Goal: Task Accomplishment & Management: Use online tool/utility

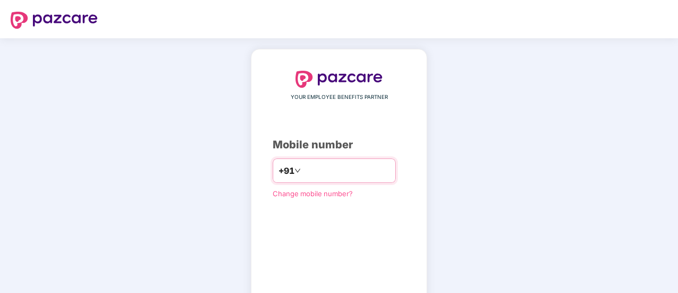
click at [375, 165] on input "number" at bounding box center [346, 170] width 87 height 17
type input "**********"
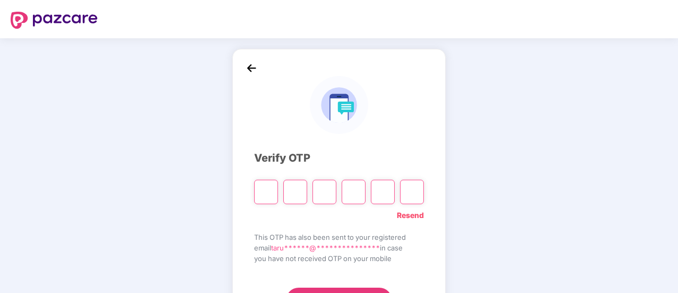
type input "*"
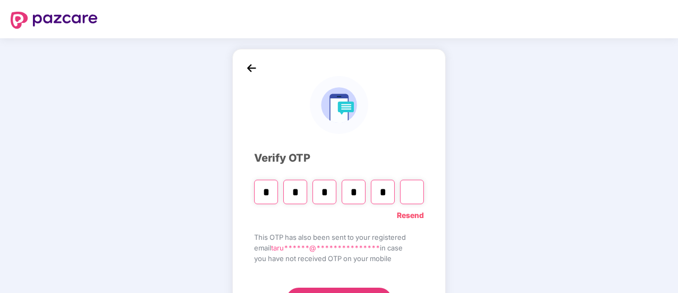
type input "*"
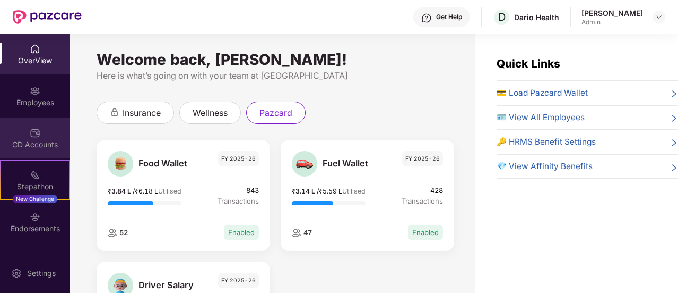
click at [41, 138] on div "CD Accounts" at bounding box center [35, 138] width 70 height 40
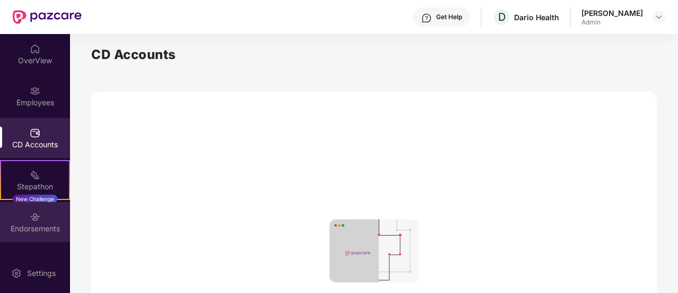
click at [43, 206] on div "Endorsements" at bounding box center [35, 222] width 70 height 40
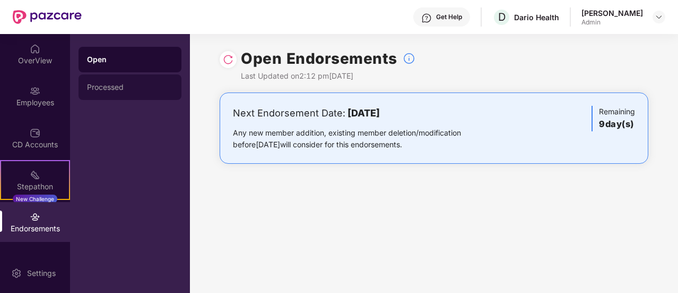
click at [104, 82] on div "Processed" at bounding box center [130, 86] width 103 height 25
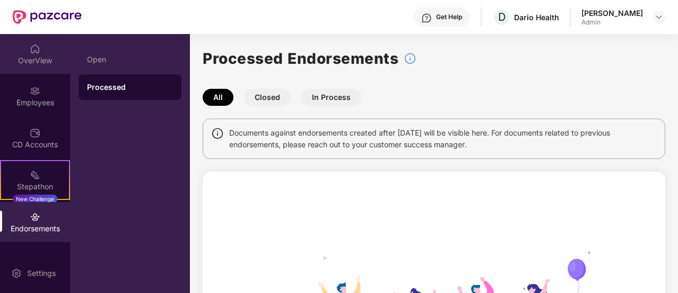
click at [33, 60] on div "OverView" at bounding box center [35, 60] width 70 height 11
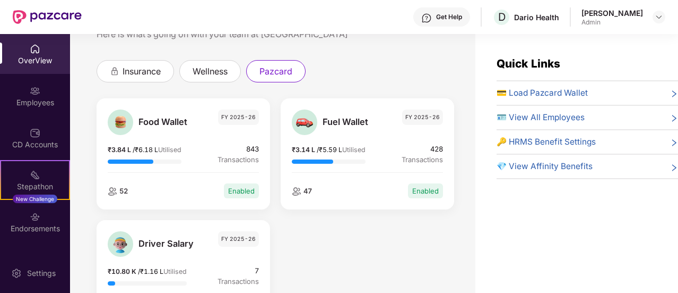
scroll to position [45, 0]
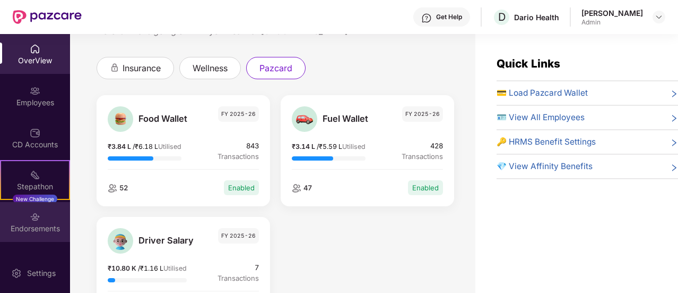
click at [33, 224] on div "Endorsements" at bounding box center [35, 228] width 70 height 11
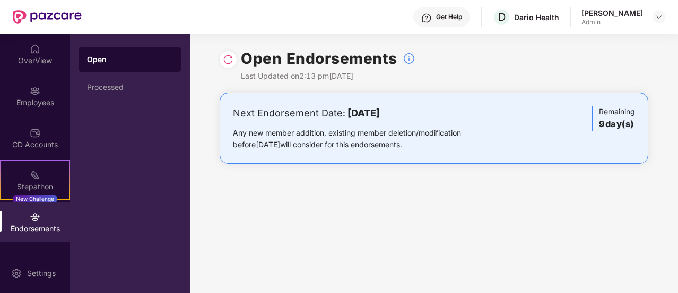
click at [334, 116] on div "Next Endorsement Date: [DATE]" at bounding box center [364, 113] width 262 height 15
click at [138, 86] on div "Processed" at bounding box center [130, 87] width 86 height 8
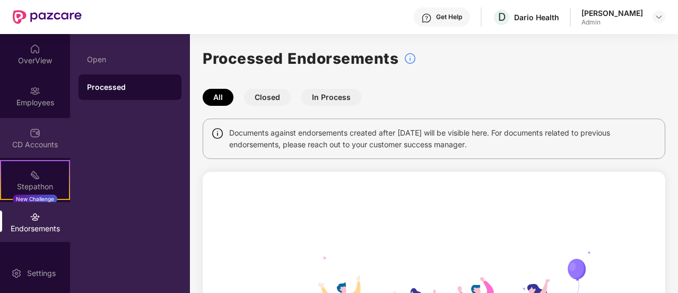
scroll to position [32, 0]
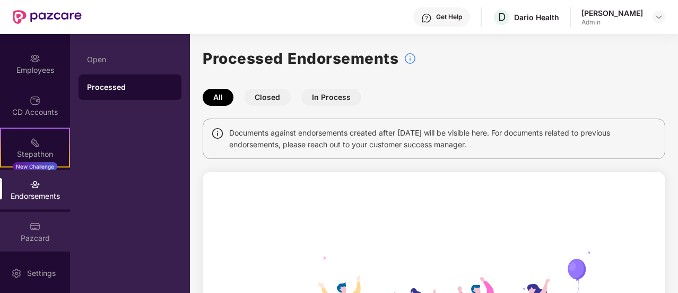
click at [43, 227] on div "Pazcard" at bounding box center [35, 231] width 70 height 40
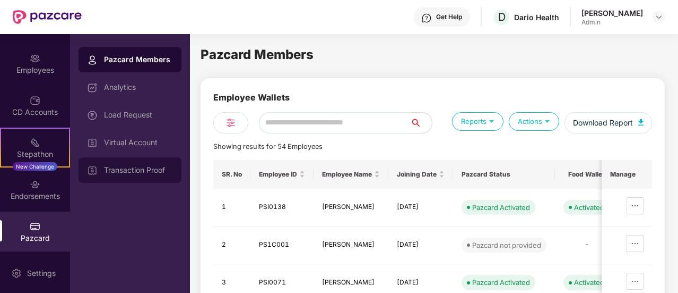
click at [157, 164] on div "Transaction Proof" at bounding box center [130, 169] width 103 height 25
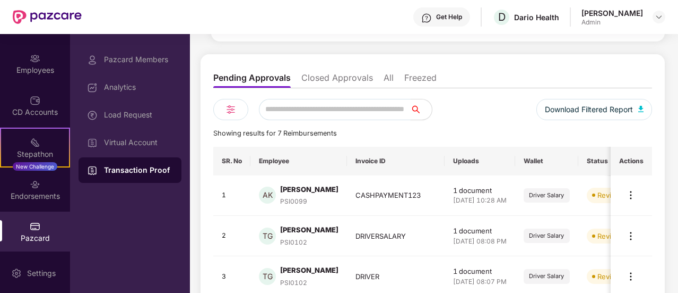
scroll to position [96, 0]
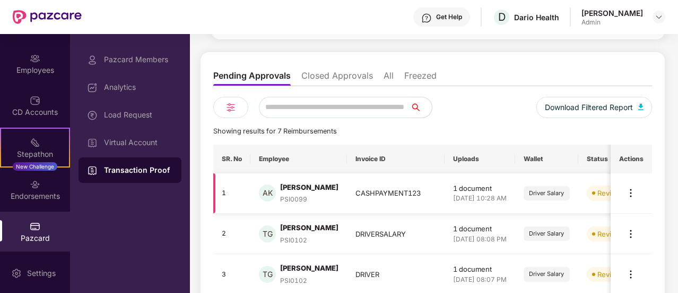
click at [630, 188] on img at bounding box center [631, 192] width 13 height 13
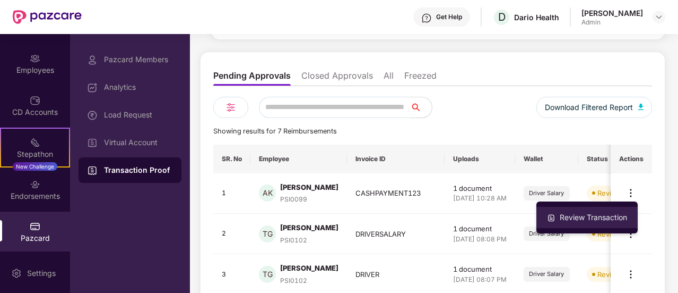
click at [598, 213] on div "Review Transaction" at bounding box center [594, 217] width 72 height 12
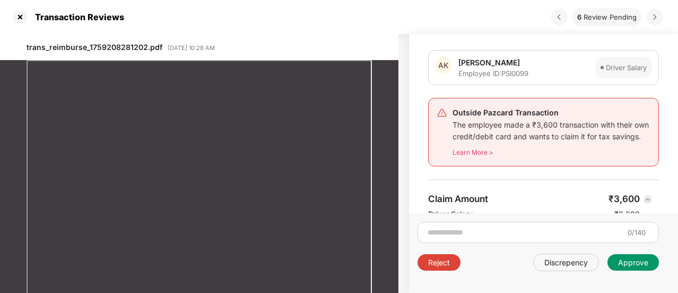
click at [636, 259] on div "Approve" at bounding box center [634, 262] width 30 height 10
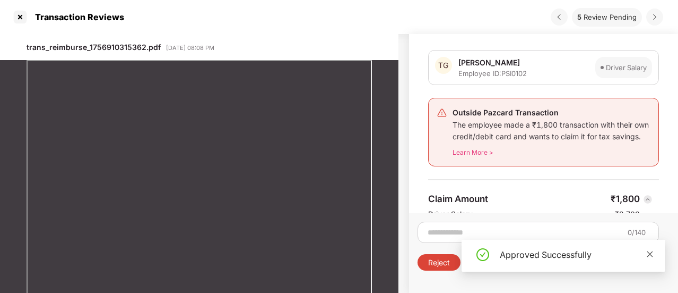
click at [649, 251] on icon "close" at bounding box center [650, 253] width 7 height 7
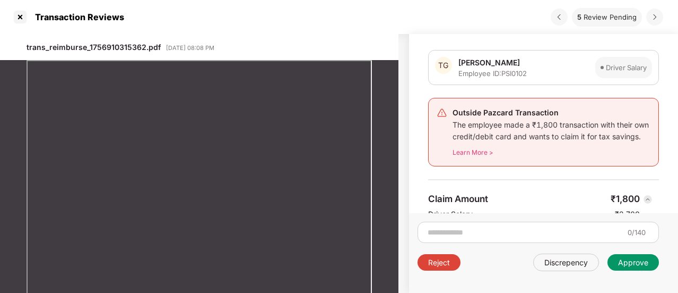
click at [637, 257] on div "Approve" at bounding box center [634, 262] width 30 height 10
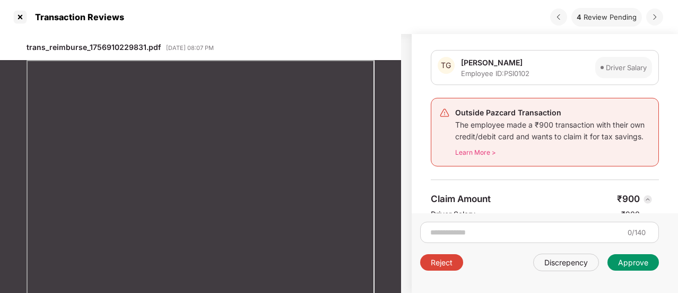
click at [635, 258] on div "Approve" at bounding box center [634, 262] width 30 height 10
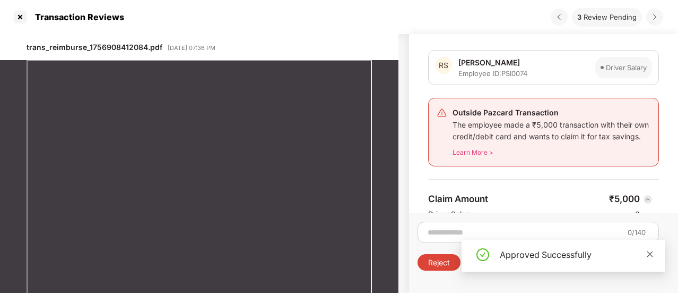
click at [649, 254] on div "Approved Successfully" at bounding box center [564, 255] width 204 height 32
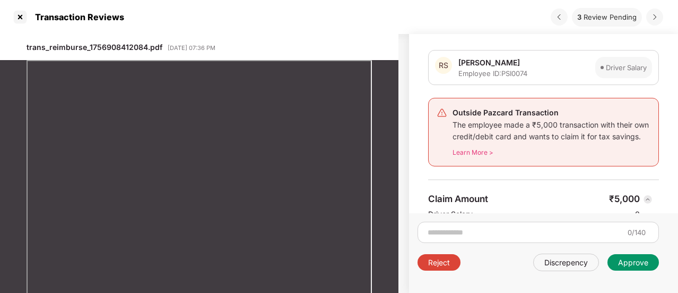
click at [645, 255] on div "Approve" at bounding box center [633, 262] width 51 height 16
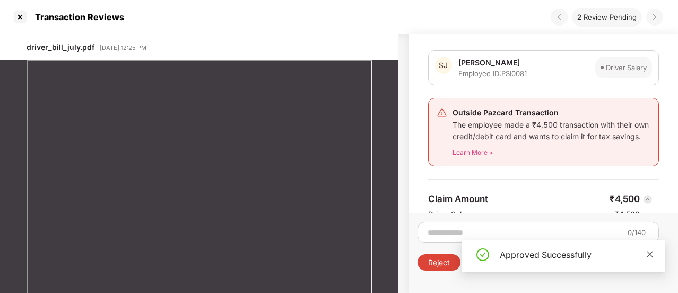
click at [649, 252] on icon "close" at bounding box center [650, 253] width 7 height 7
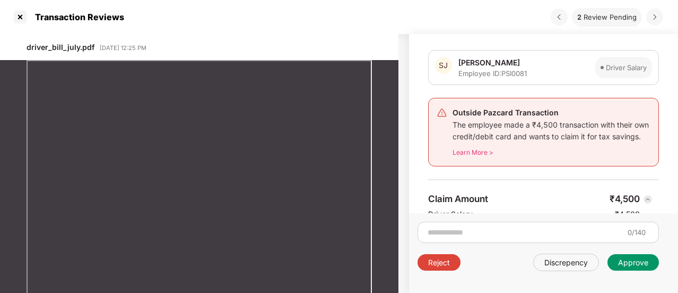
click at [642, 257] on div "Approve" at bounding box center [634, 262] width 30 height 10
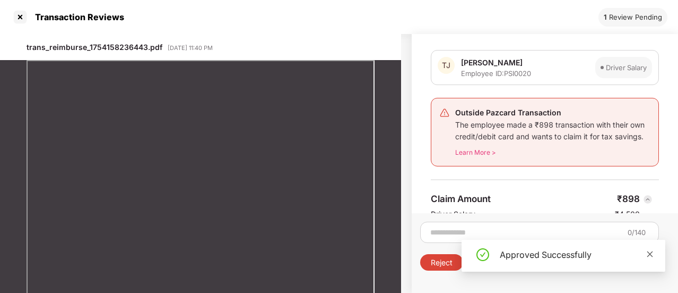
click at [647, 255] on icon "close" at bounding box center [650, 253] width 7 height 7
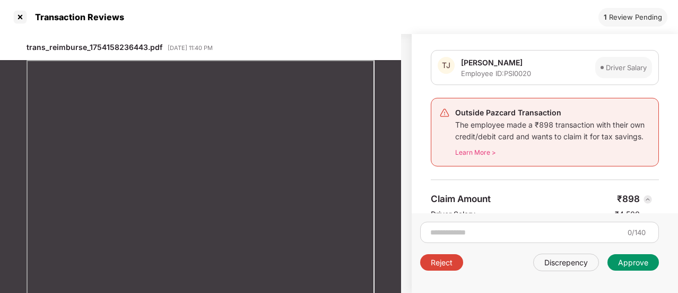
click at [647, 255] on div "Approve" at bounding box center [633, 262] width 51 height 16
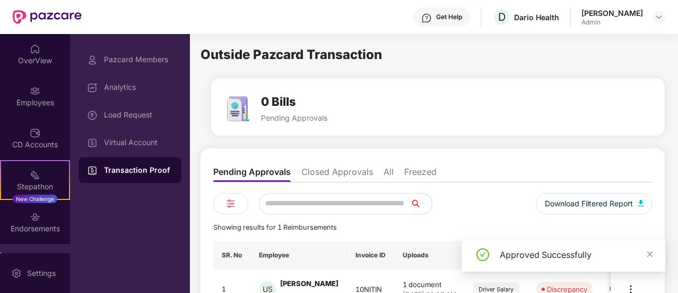
click at [647, 255] on icon "close" at bounding box center [650, 253] width 7 height 7
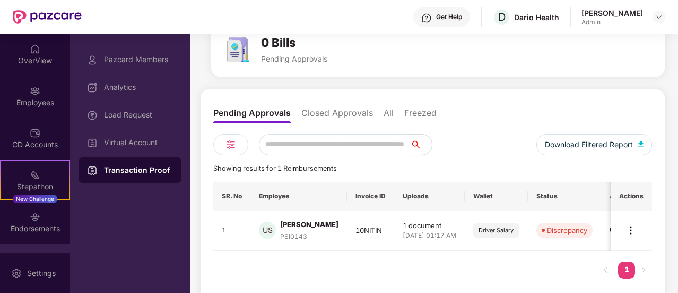
scroll to position [67, 0]
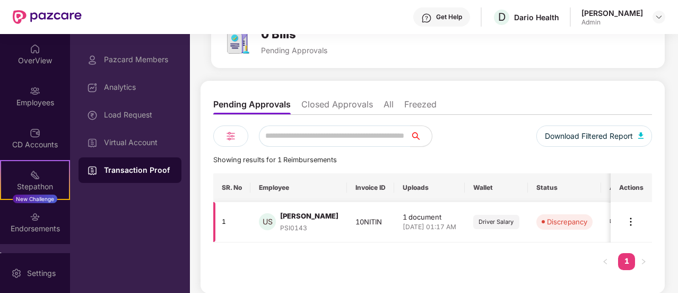
click at [635, 221] on img at bounding box center [631, 221] width 13 height 13
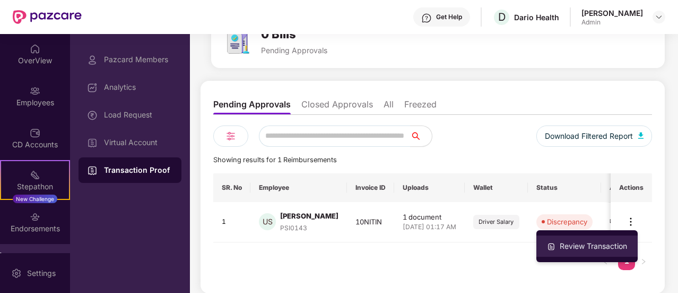
click at [615, 246] on div "Review Transaction" at bounding box center [594, 246] width 72 height 12
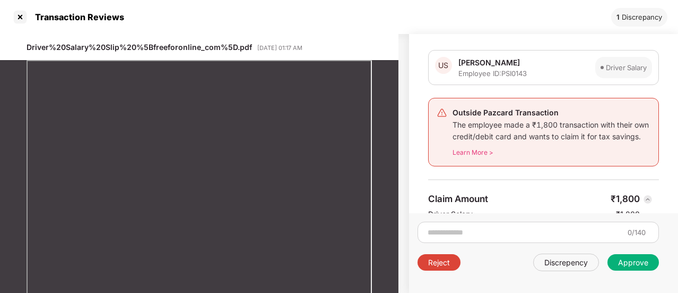
click at [623, 257] on div "Approve" at bounding box center [634, 262] width 30 height 10
click at [628, 266] on div "Approve" at bounding box center [634, 262] width 30 height 10
click at [629, 254] on div "Approve" at bounding box center [633, 262] width 51 height 16
click at [489, 272] on div "0/140 Reject Discrepency Approve" at bounding box center [543, 253] width 269 height 80
click at [573, 260] on div "Discrepency" at bounding box center [567, 262] width 44 height 10
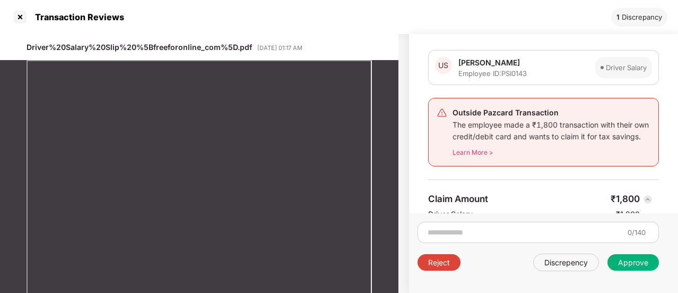
click at [433, 264] on div "Reject" at bounding box center [439, 262] width 22 height 10
click at [624, 261] on div "Approve" at bounding box center [634, 262] width 30 height 10
click at [16, 15] on div at bounding box center [20, 16] width 17 height 17
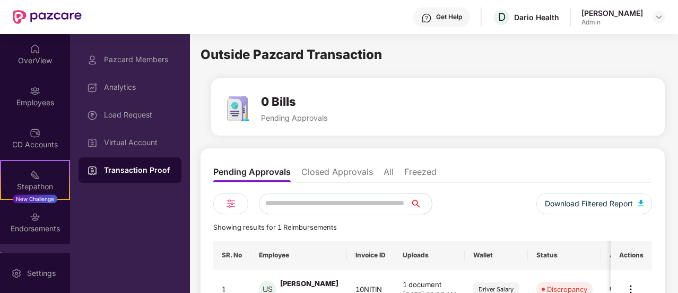
scroll to position [67, 0]
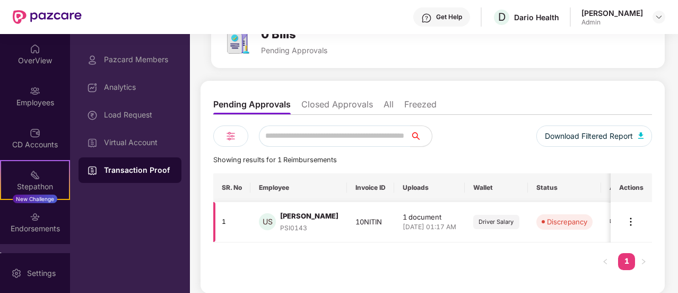
click at [635, 221] on img at bounding box center [631, 221] width 13 height 13
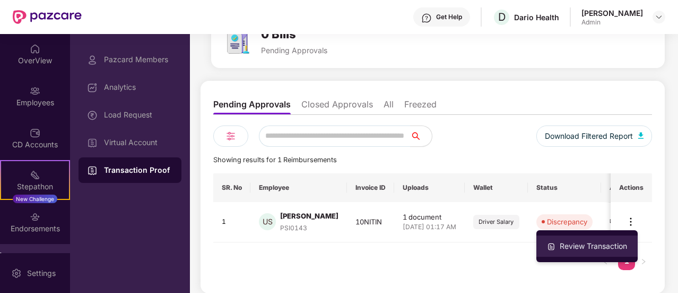
click at [621, 238] on li "Review Transaction" at bounding box center [587, 245] width 101 height 21
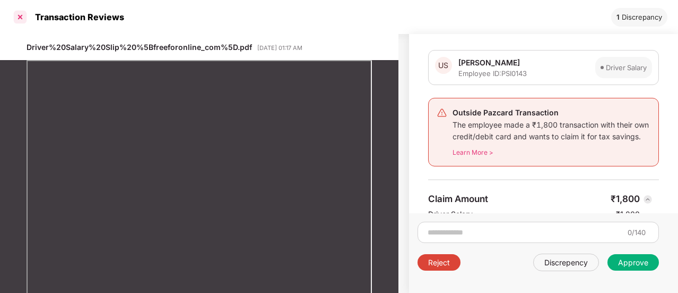
click at [21, 18] on div at bounding box center [20, 16] width 17 height 17
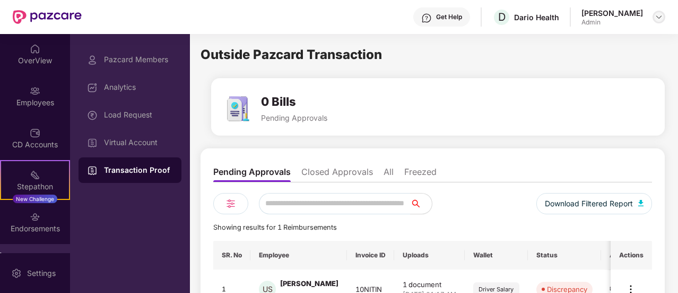
click at [659, 21] on img at bounding box center [659, 17] width 8 height 8
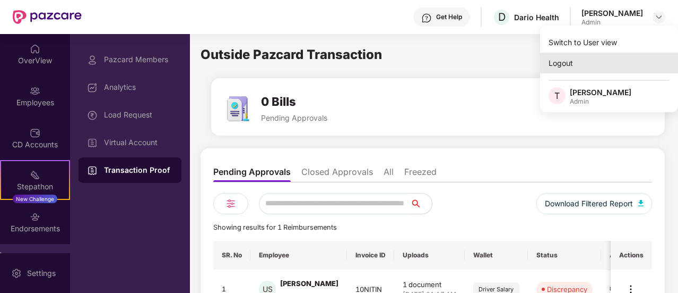
click at [572, 66] on div "Logout" at bounding box center [609, 63] width 138 height 21
